Goal: Information Seeking & Learning: Learn about a topic

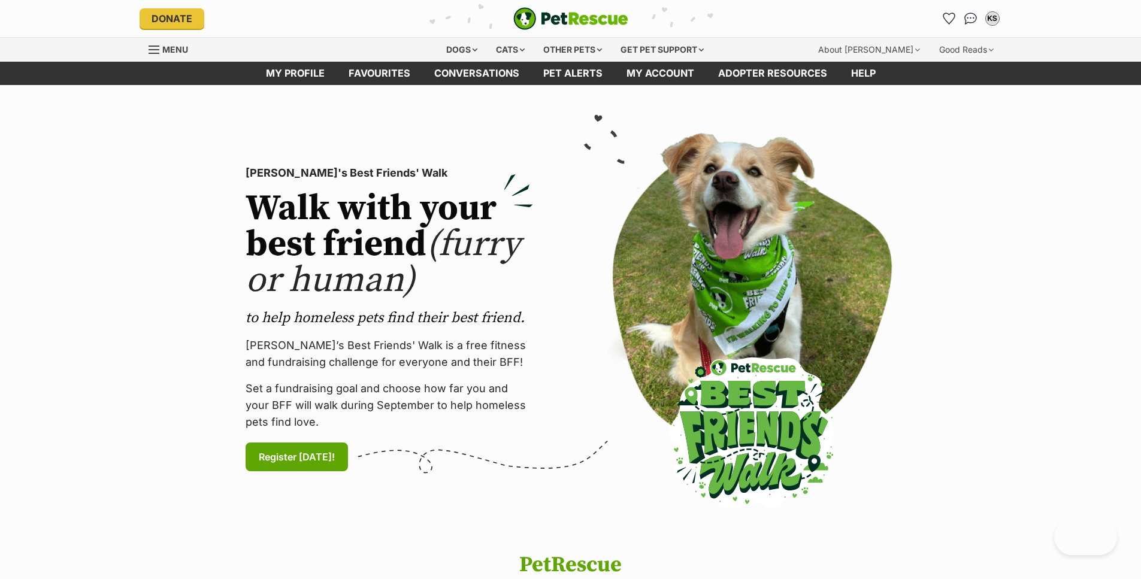
click at [947, 16] on icon "Favourites" at bounding box center [948, 18] width 11 height 11
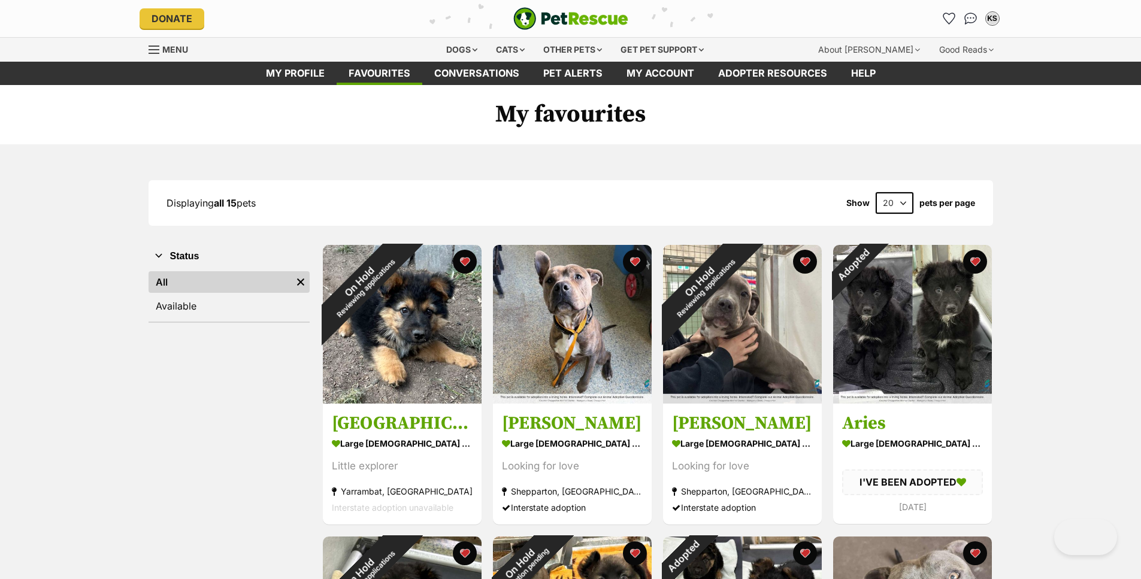
drag, startPoint x: 0, startPoint y: 0, endPoint x: 1088, endPoint y: 204, distance: 1107.1
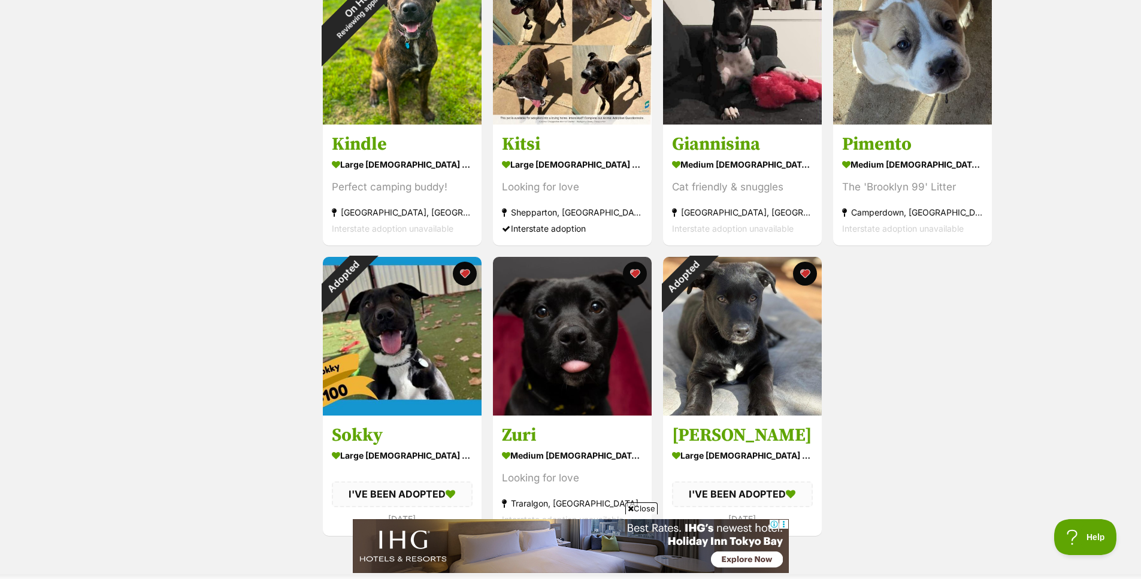
scroll to position [898, 0]
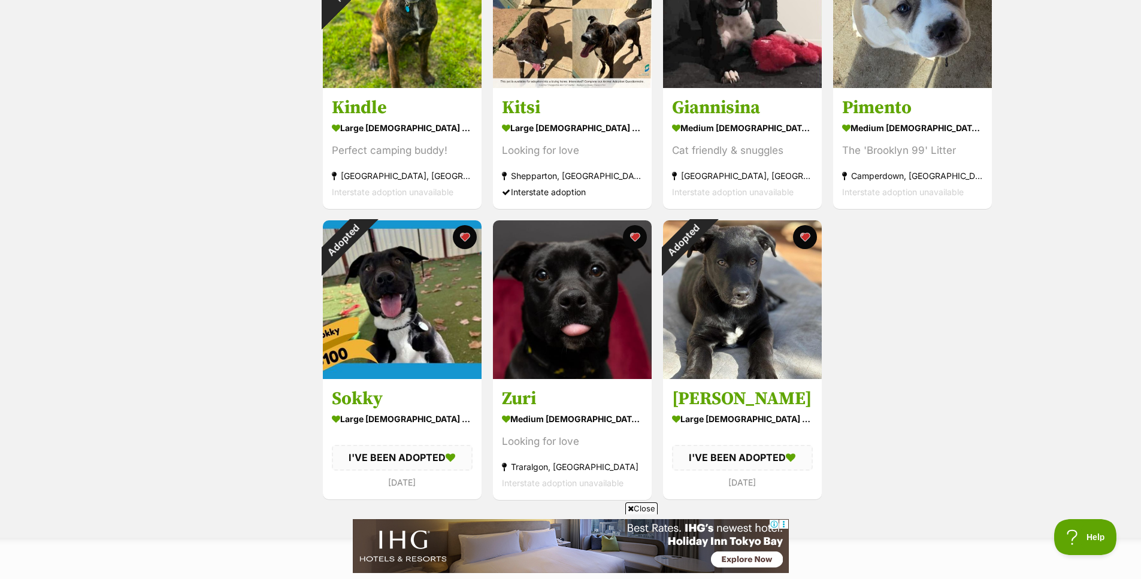
click at [467, 237] on button "favourite" at bounding box center [465, 237] width 24 height 24
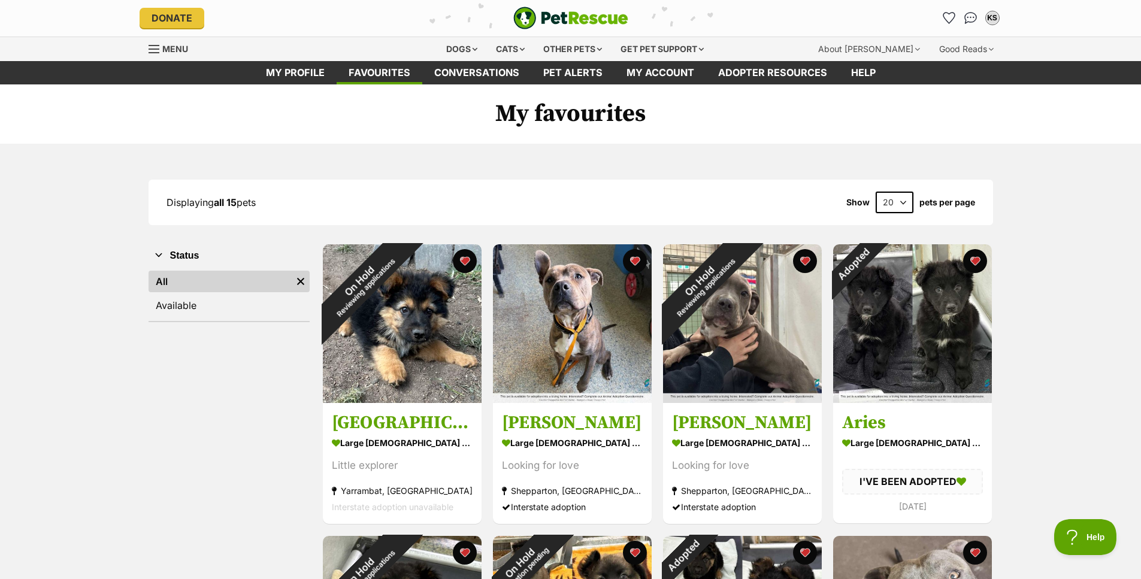
scroll to position [0, 0]
click at [454, 49] on div "Dogs" at bounding box center [462, 50] width 48 height 24
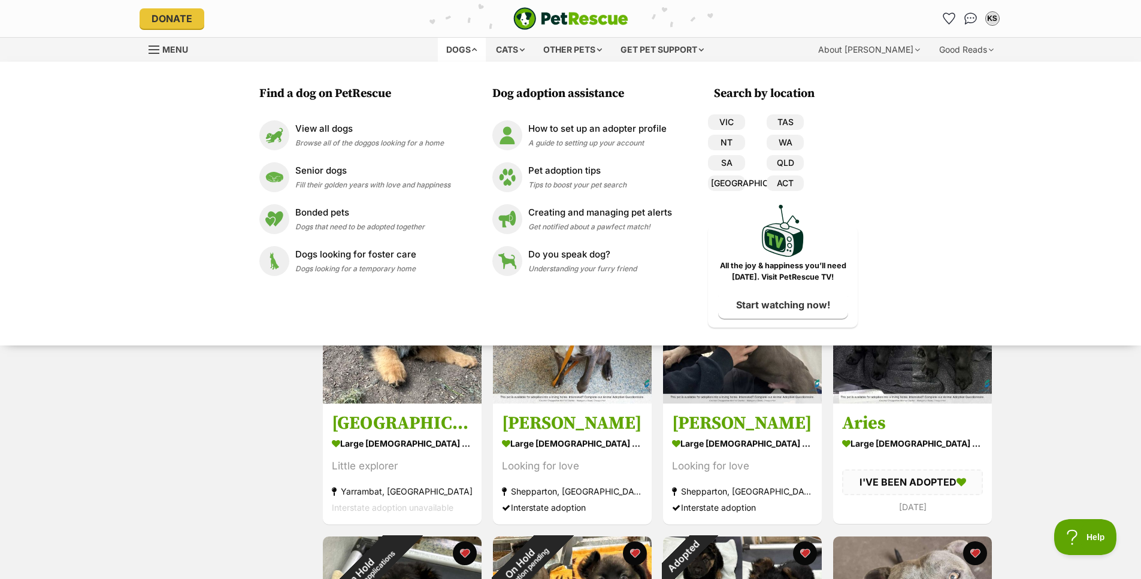
click at [341, 134] on p "View all dogs" at bounding box center [369, 129] width 149 height 14
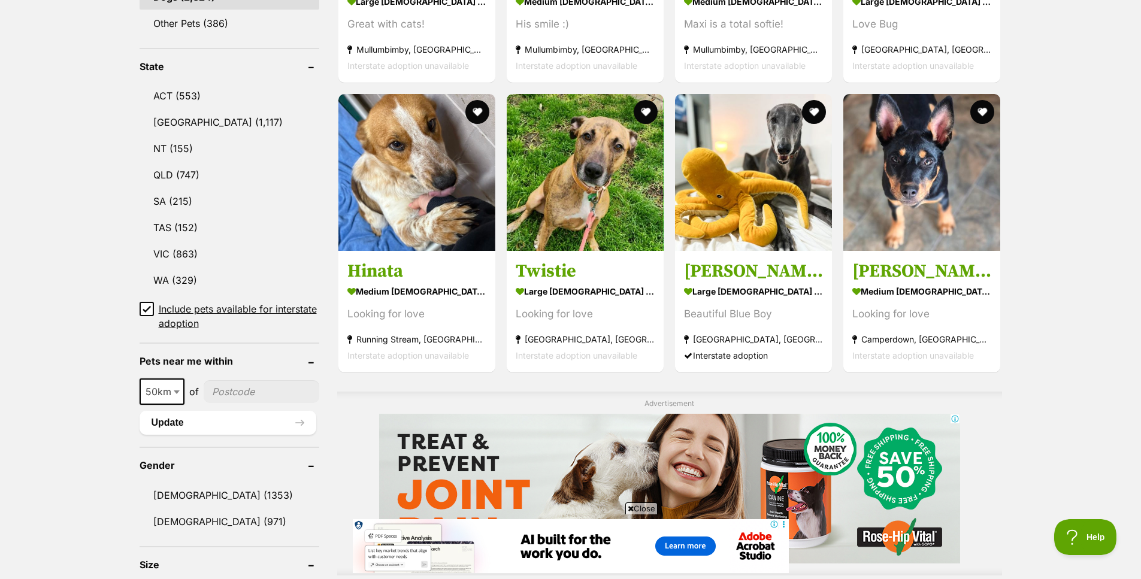
scroll to position [659, 0]
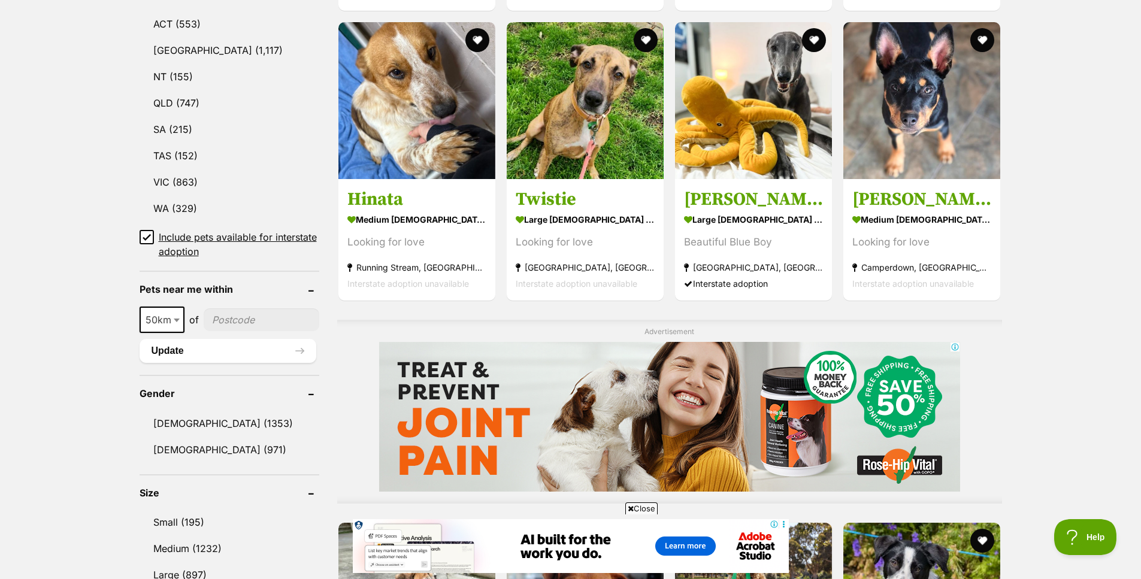
click at [145, 236] on icon at bounding box center [146, 237] width 7 height 5
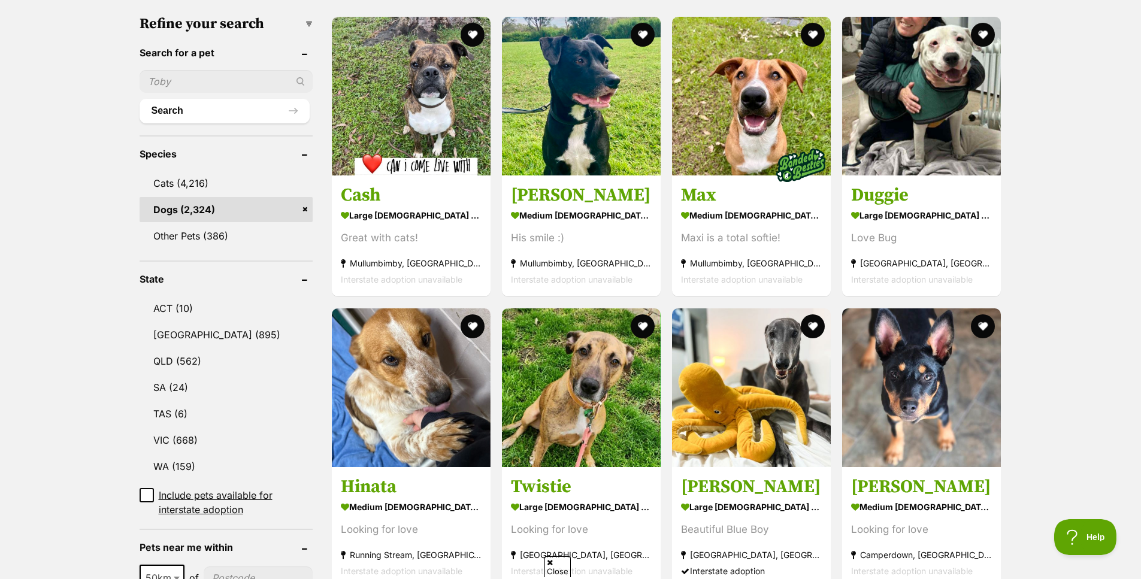
scroll to position [419, 0]
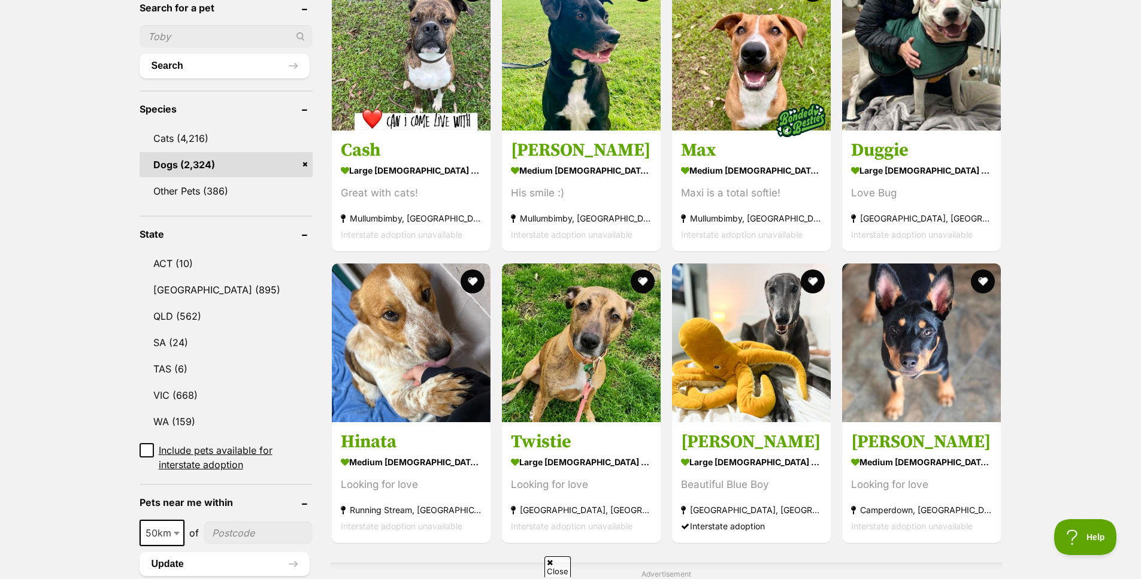
click at [160, 383] on link "VIC (668)" at bounding box center [226, 395] width 173 height 25
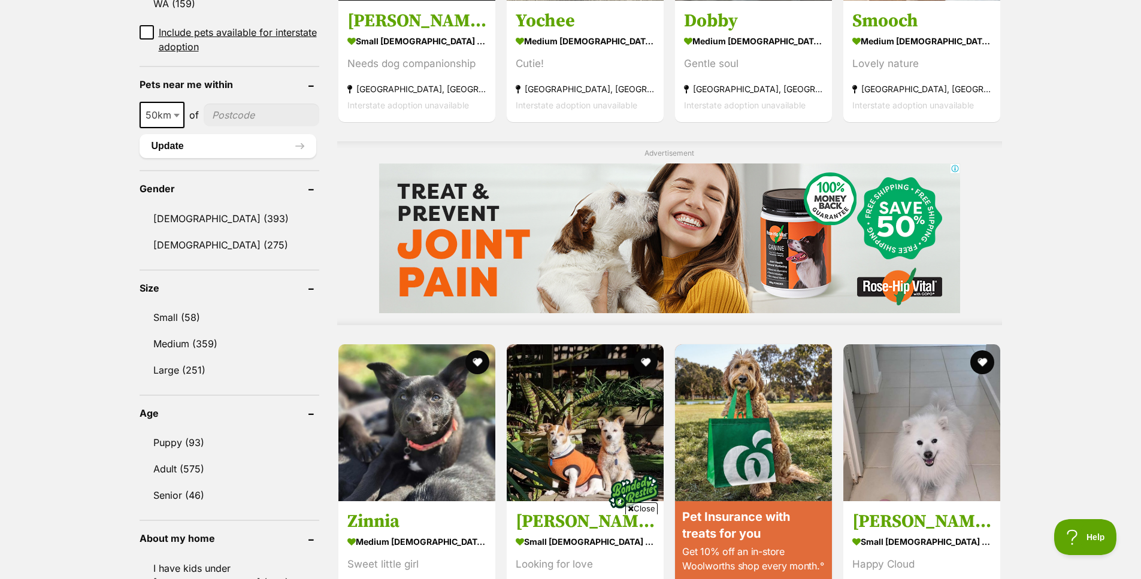
scroll to position [838, 0]
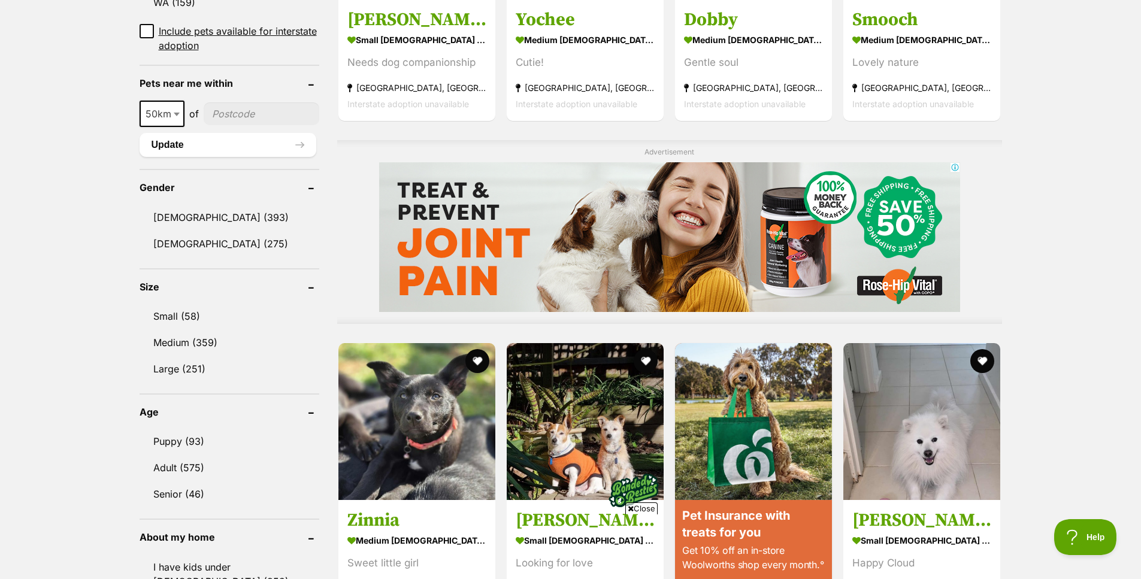
click at [176, 330] on link "Medium (359)" at bounding box center [230, 342] width 180 height 25
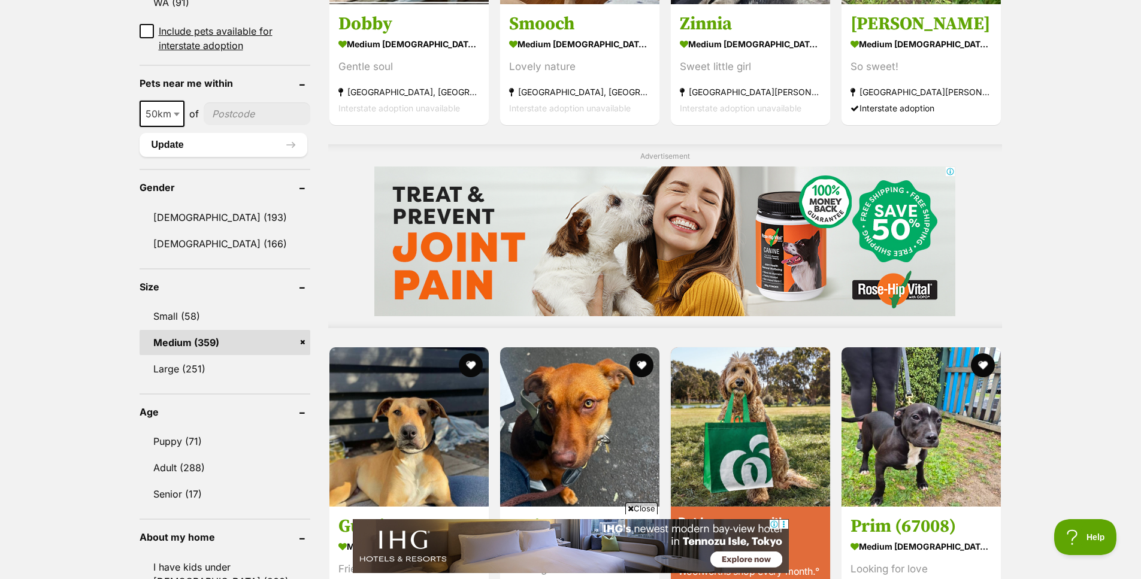
click at [156, 371] on link "Large (251)" at bounding box center [225, 368] width 171 height 25
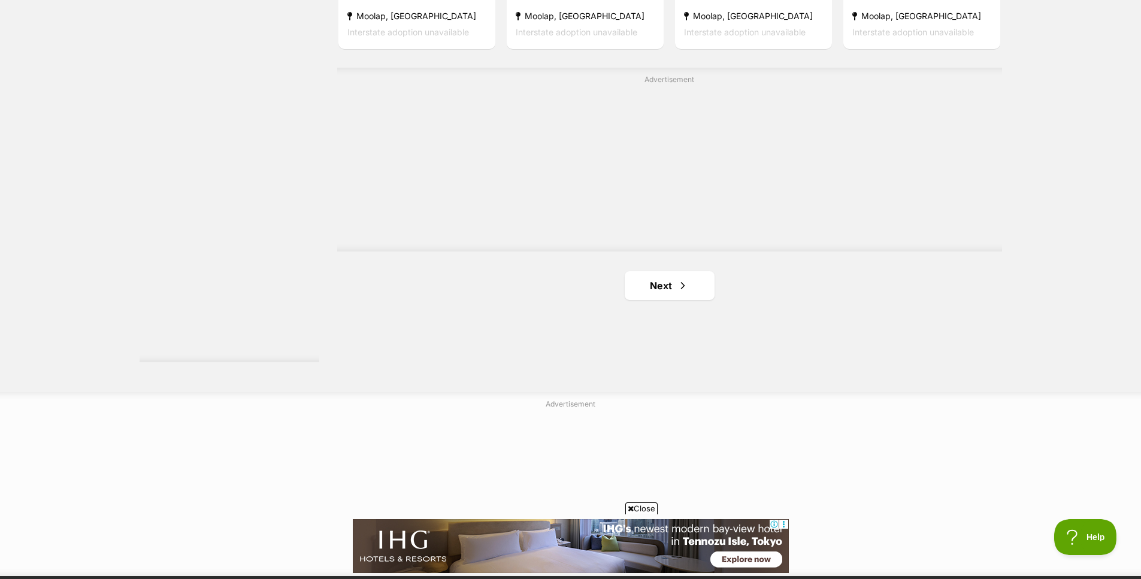
scroll to position [2156, 0]
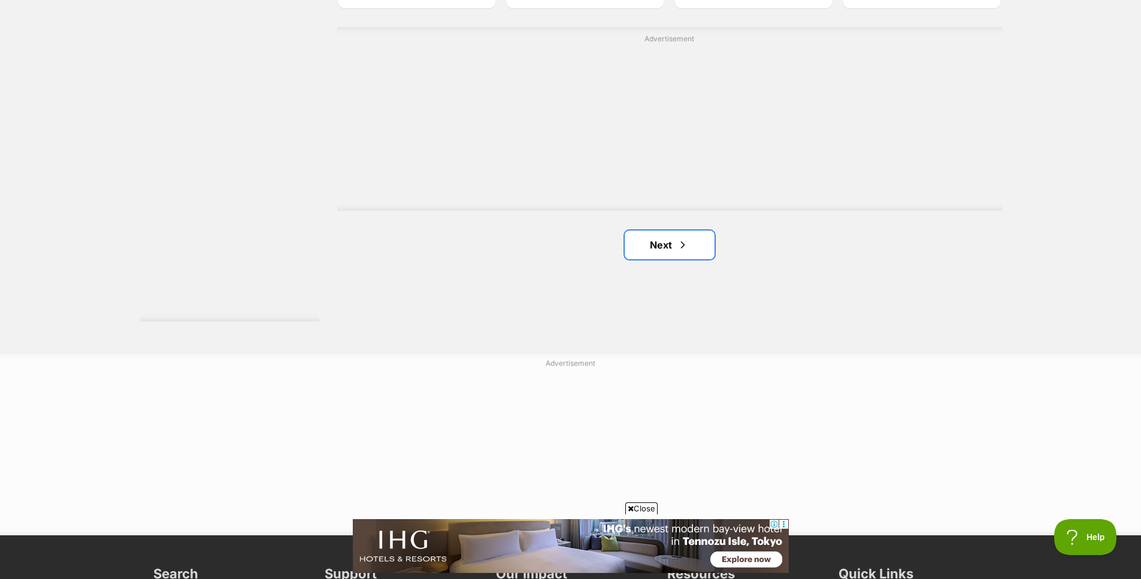
click at [679, 257] on link "Next" at bounding box center [670, 245] width 90 height 29
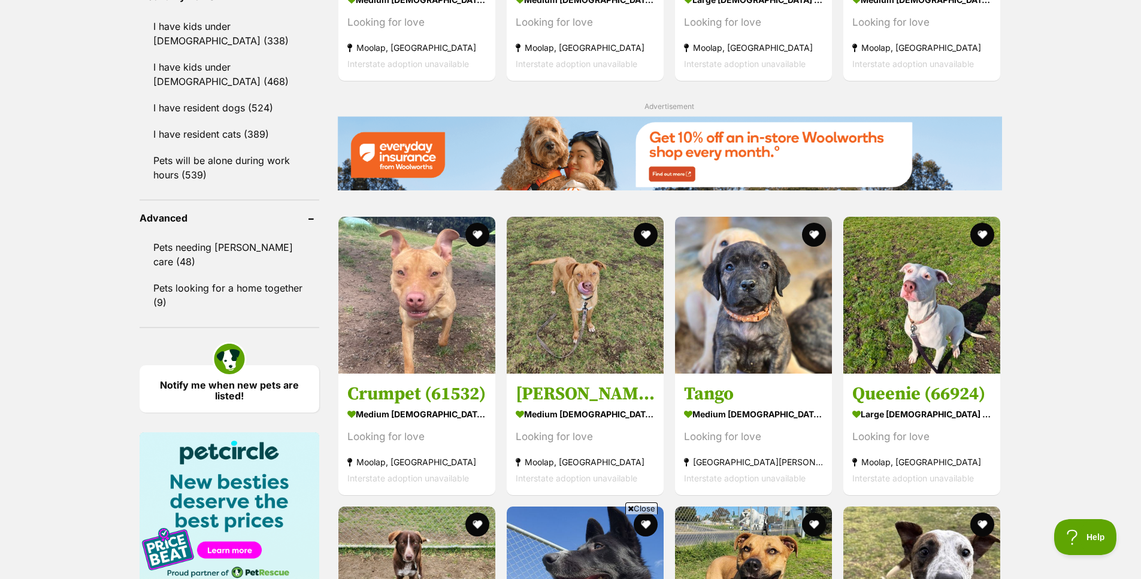
scroll to position [1437, 0]
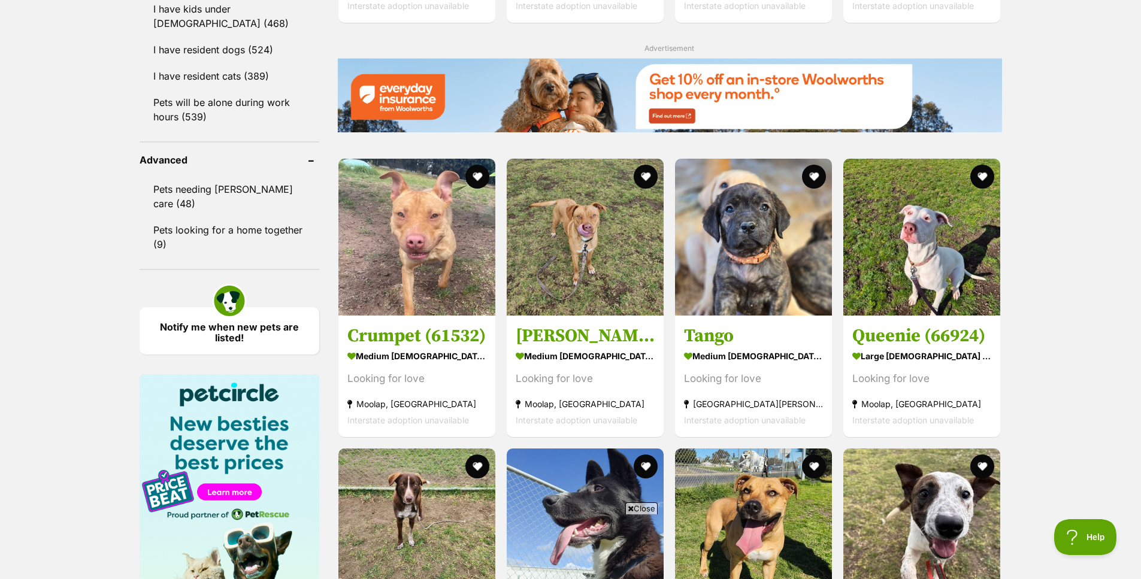
click at [760, 345] on link "Tango medium male Dog Looking for love Altona Meadows, VIC Interstate adoption …" at bounding box center [753, 377] width 157 height 122
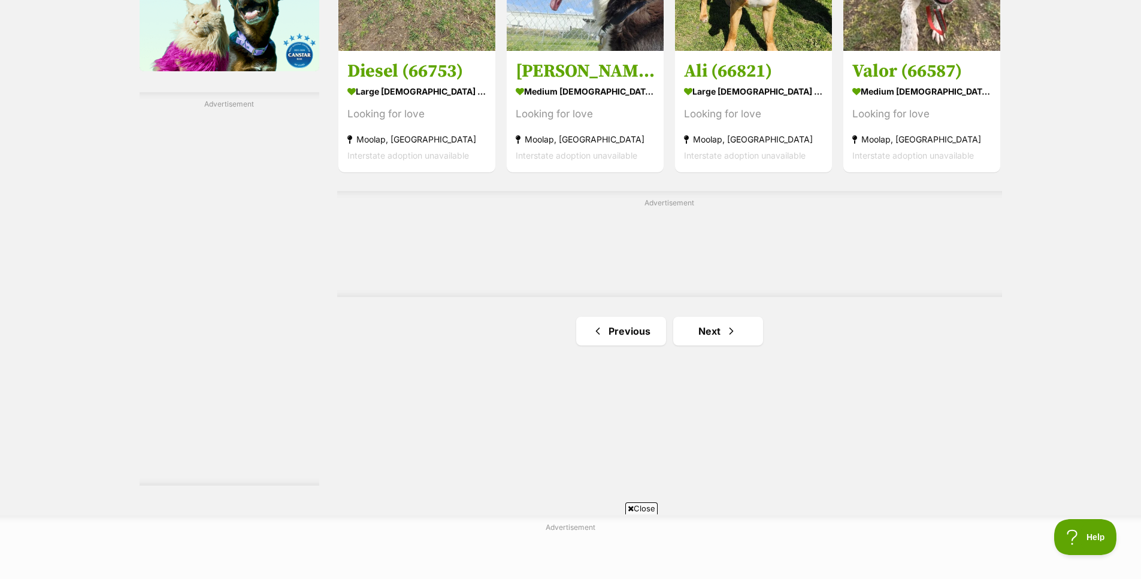
scroll to position [2030, 0]
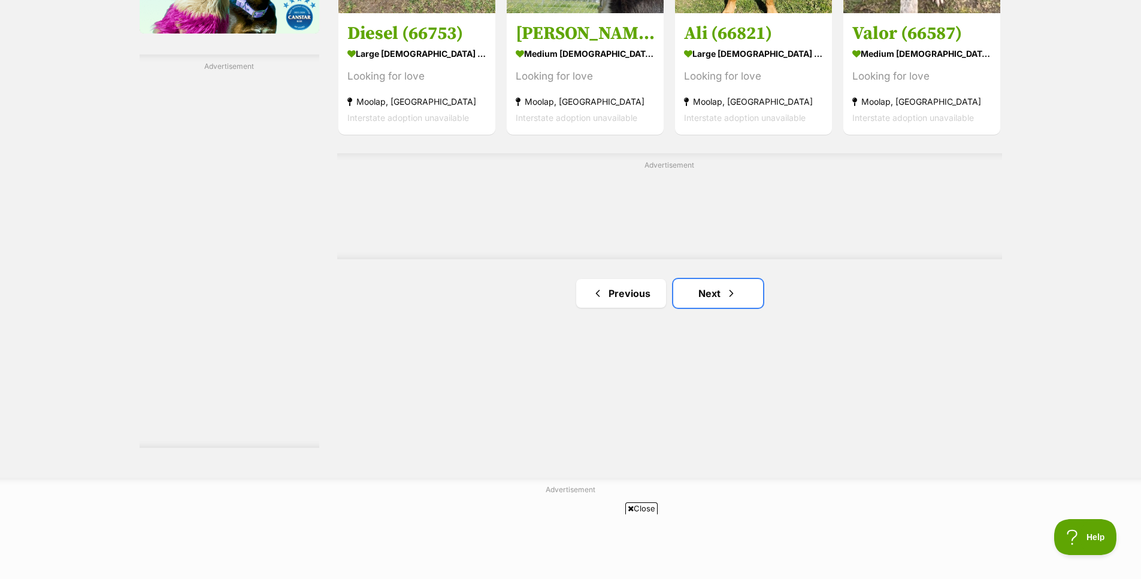
click at [732, 296] on span "Next page" at bounding box center [731, 293] width 12 height 14
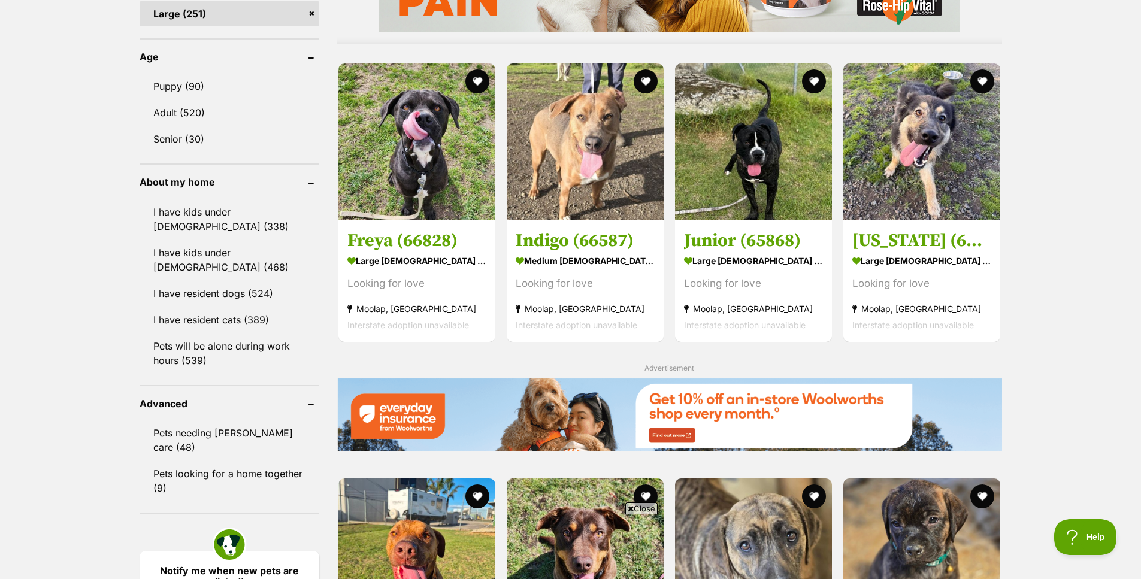
scroll to position [1198, 0]
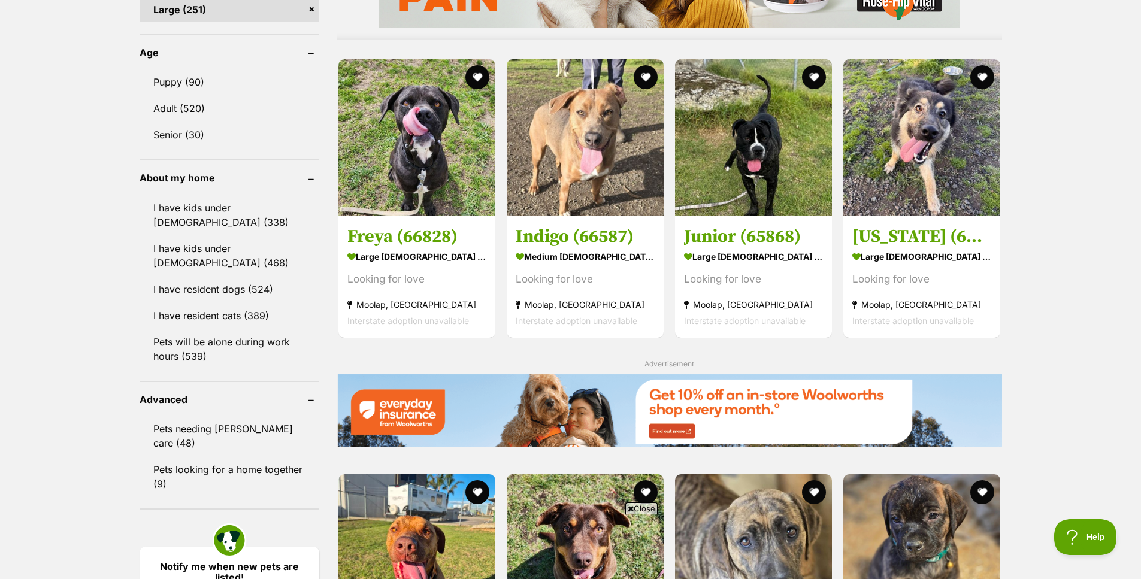
click at [923, 295] on section "large female Dog Looking for love Moolap, VIC Interstate adoption unavailable" at bounding box center [921, 288] width 139 height 81
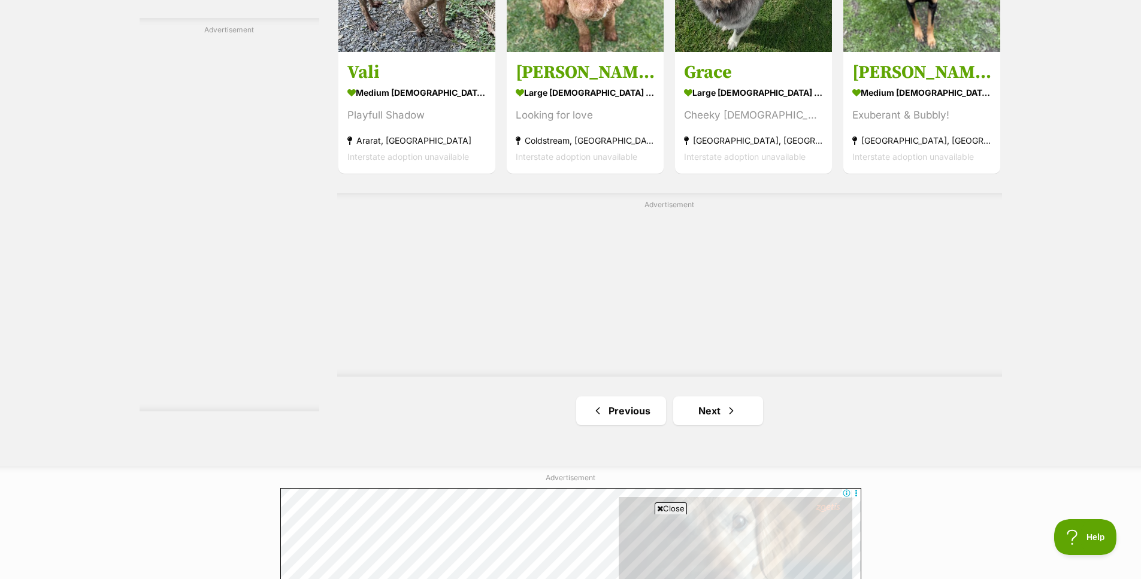
scroll to position [2089, 0]
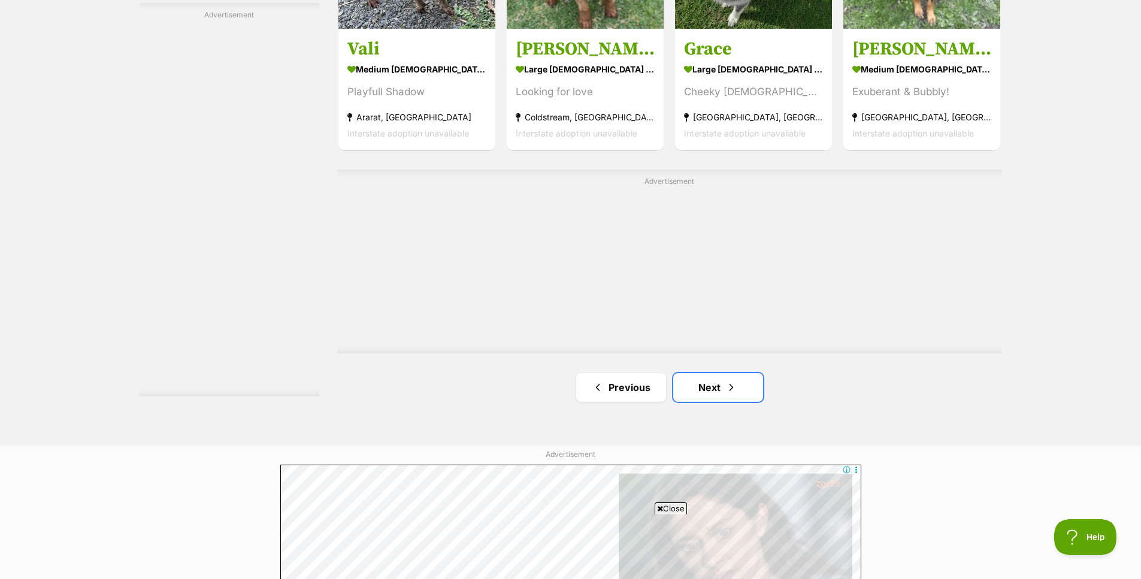
click at [735, 382] on span "Next page" at bounding box center [731, 387] width 12 height 14
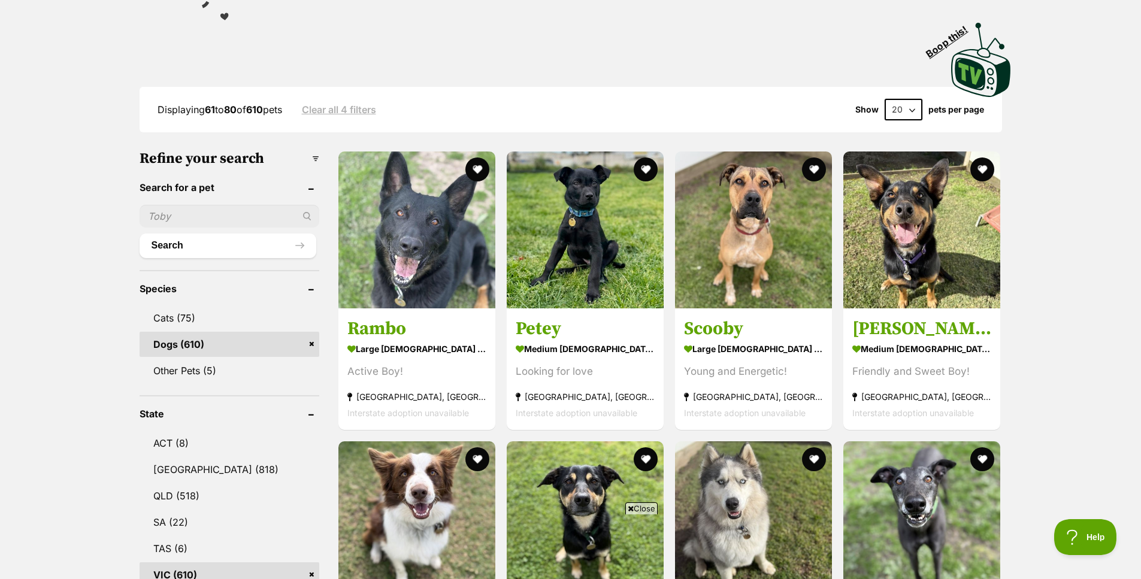
click at [589, 326] on h3 "Petey" at bounding box center [585, 328] width 139 height 23
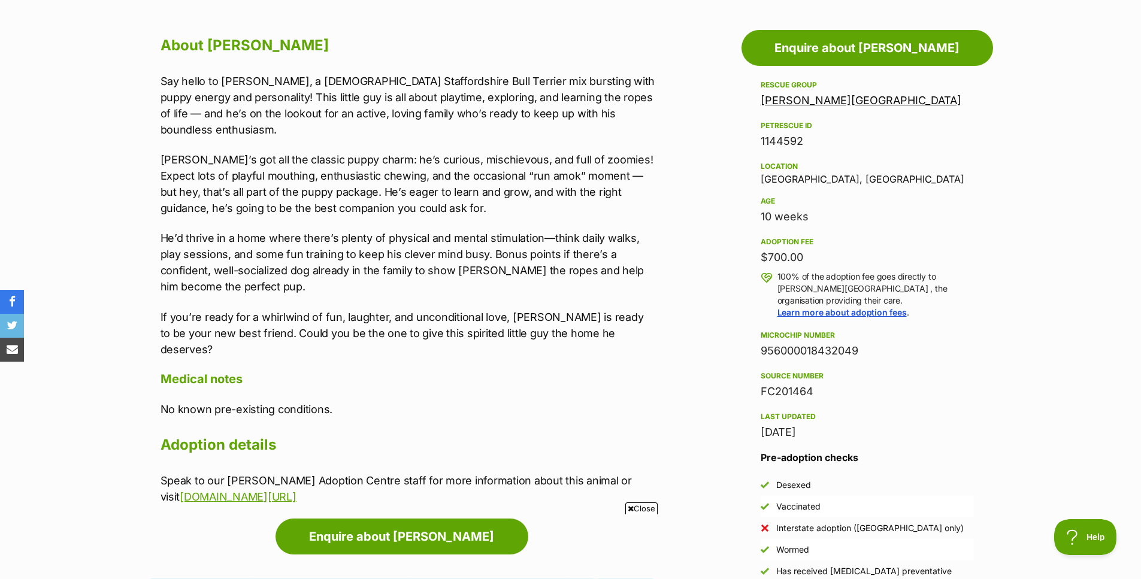
scroll to position [659, 0]
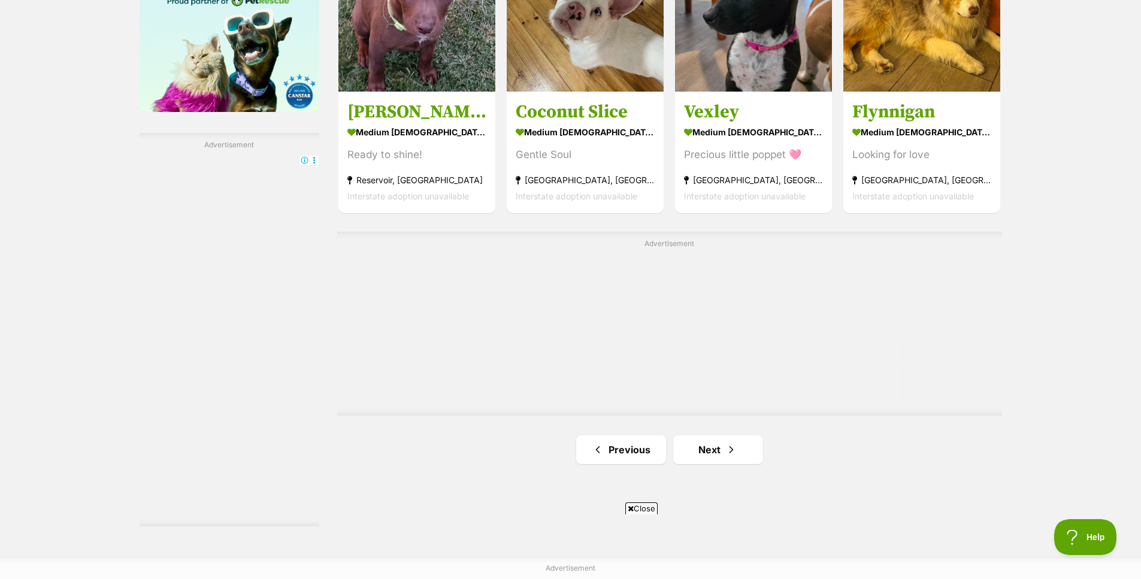
scroll to position [2036, 0]
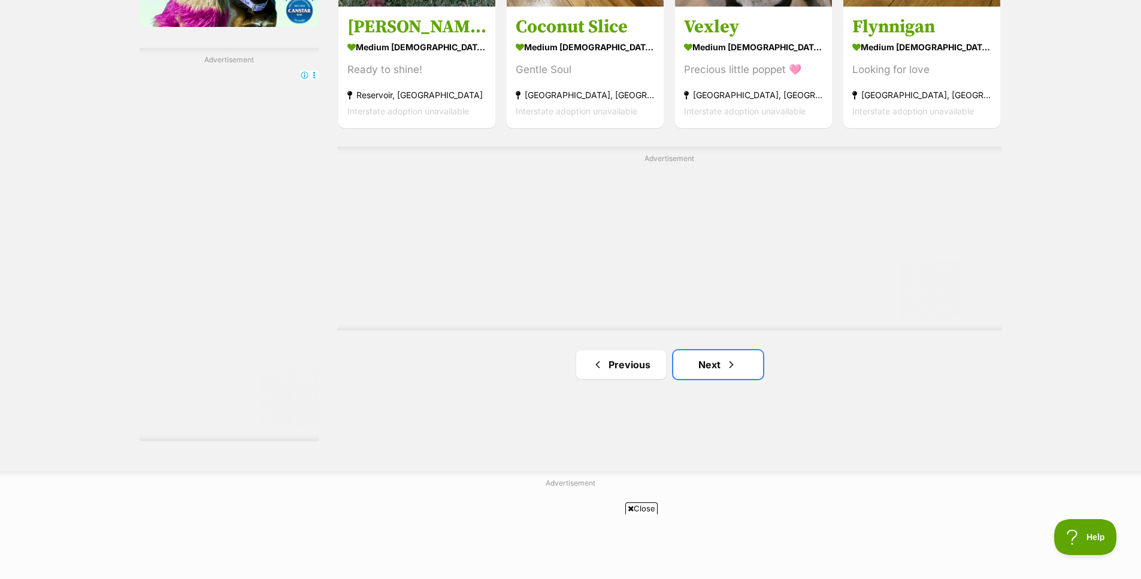
click at [755, 365] on link "Next" at bounding box center [718, 364] width 90 height 29
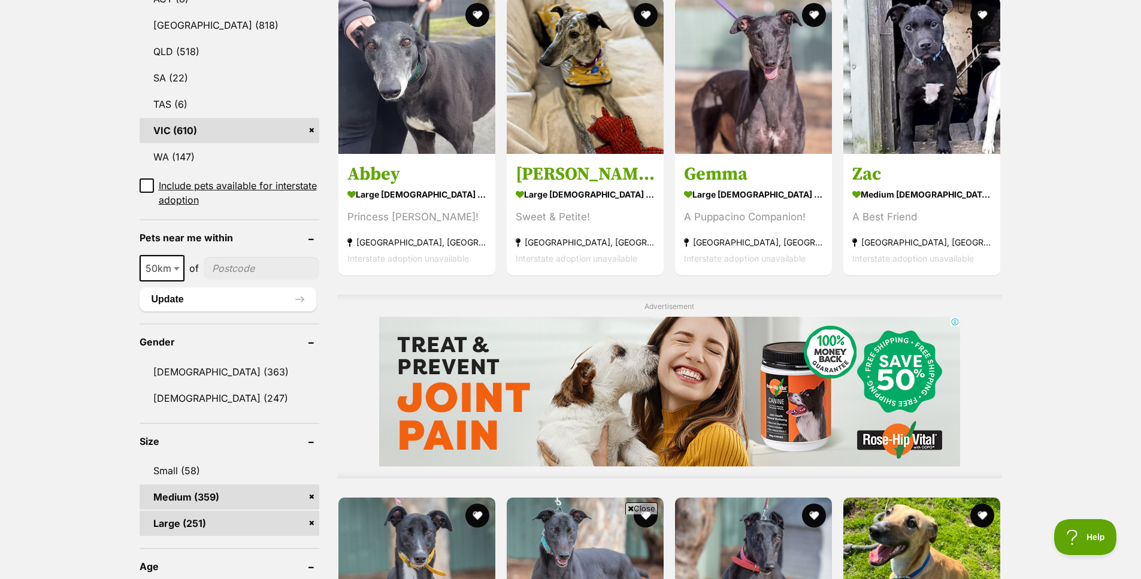
scroll to position [659, 0]
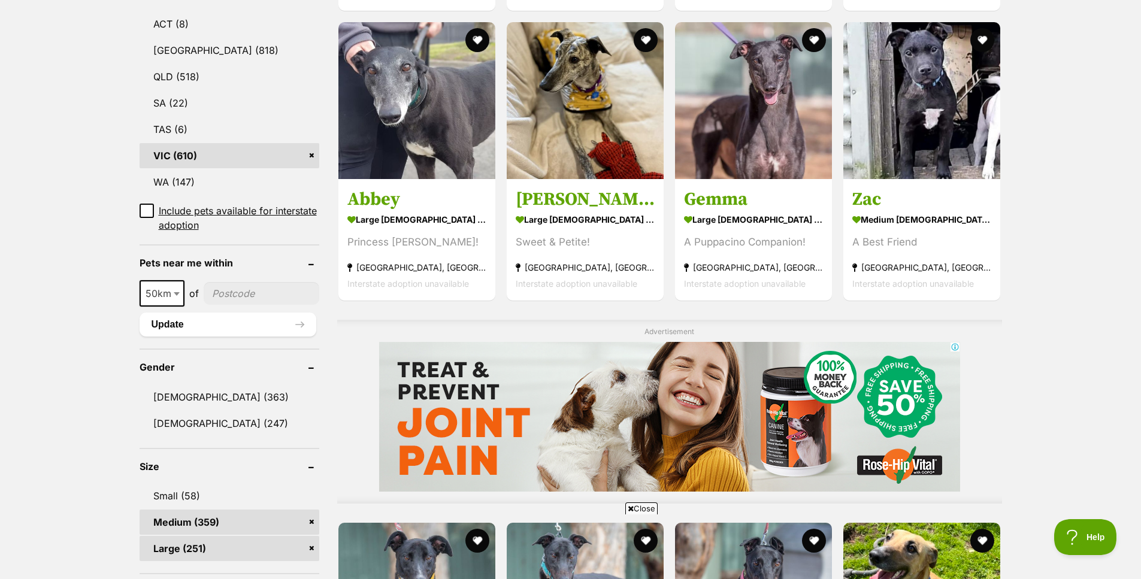
click at [935, 204] on h3 "Zac" at bounding box center [921, 199] width 139 height 23
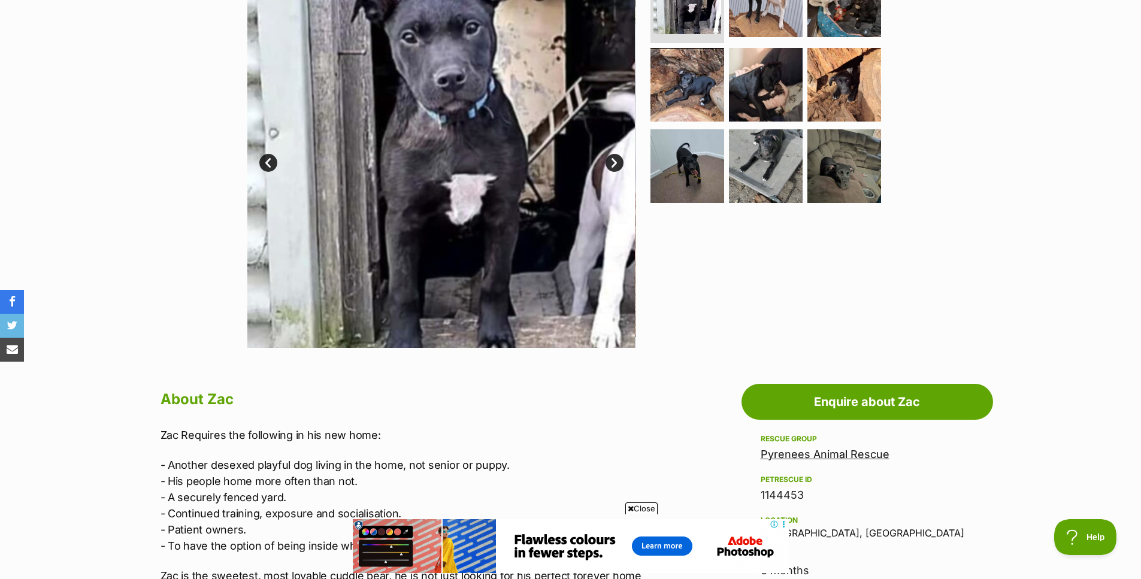
scroll to position [180, 0]
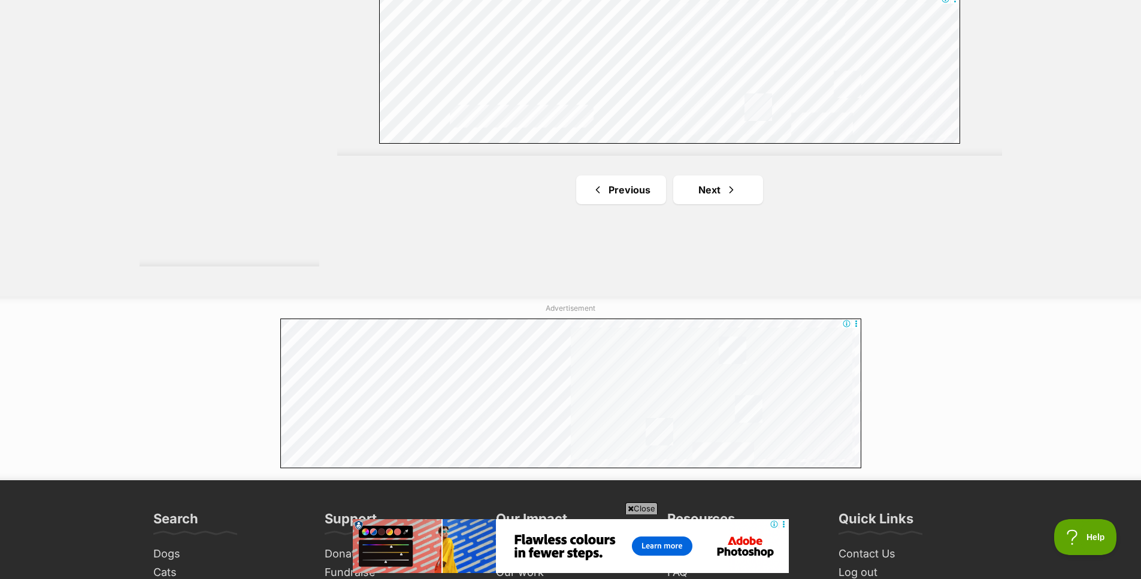
scroll to position [2216, 0]
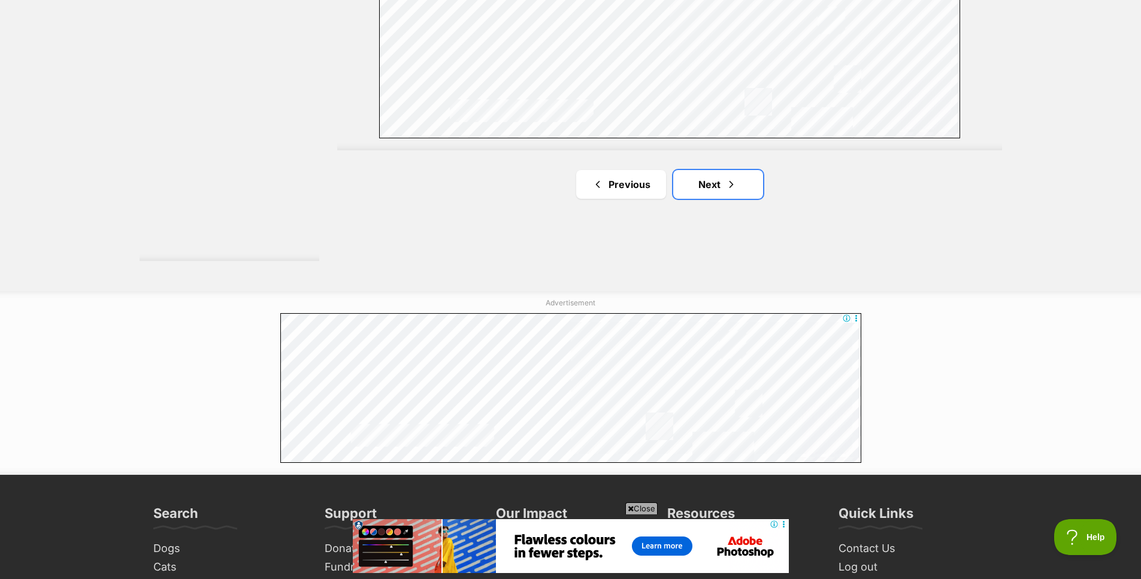
click at [698, 191] on link "Next" at bounding box center [718, 184] width 90 height 29
